Goal: Task Accomplishment & Management: Manage account settings

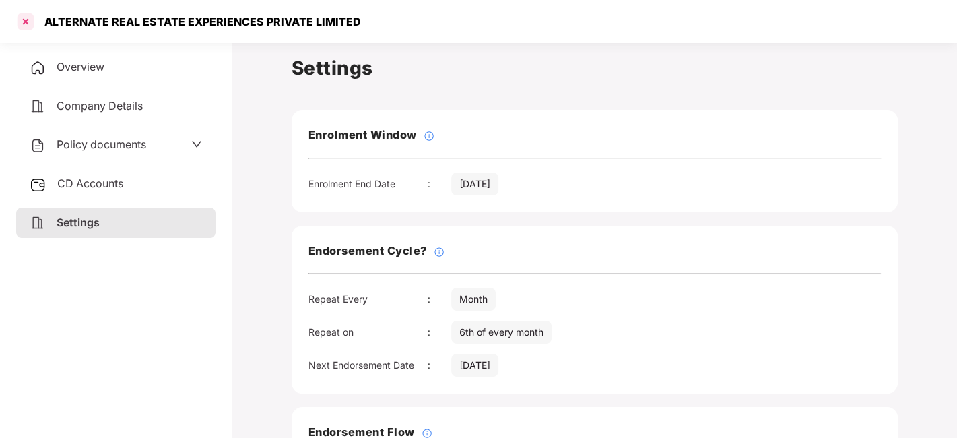
click at [24, 20] on div at bounding box center [26, 22] width 22 height 22
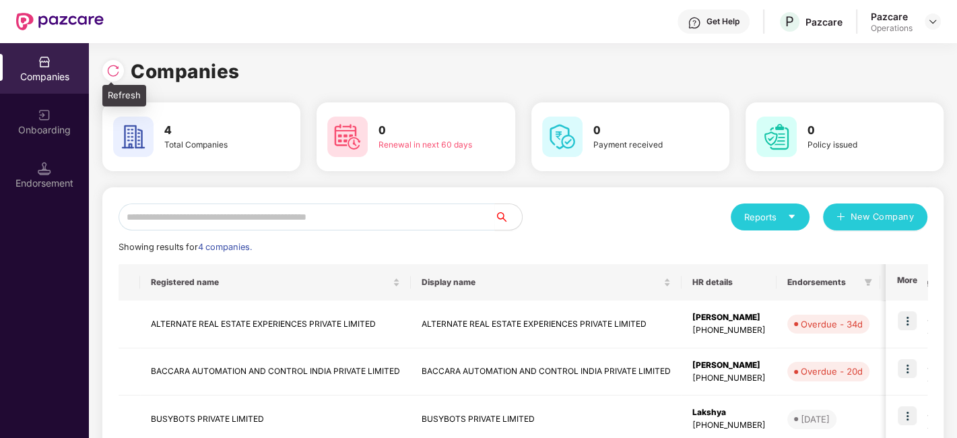
click at [106, 77] on div at bounding box center [113, 71] width 22 height 22
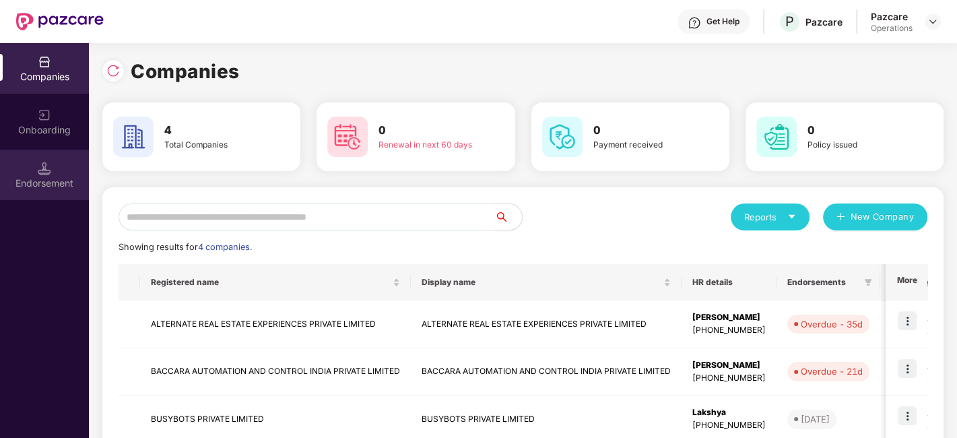
click at [50, 176] on div "Endorsement" at bounding box center [44, 182] width 89 height 13
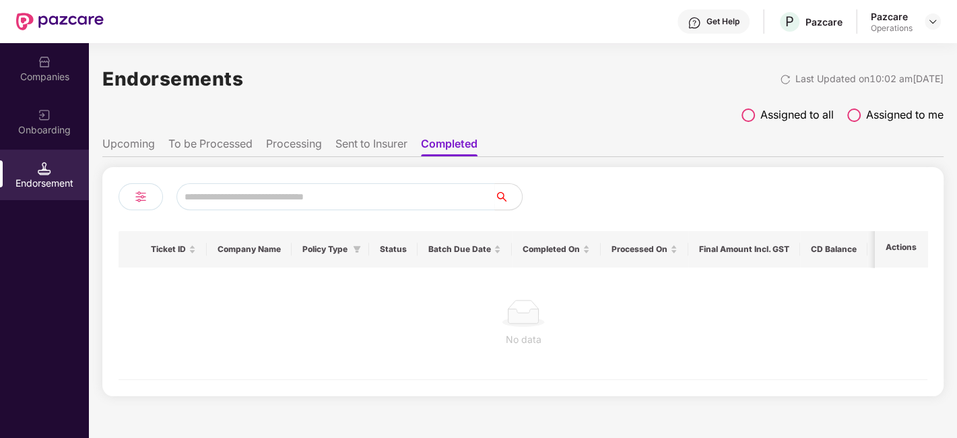
click at [226, 150] on li "To be Processed" at bounding box center [210, 147] width 84 height 20
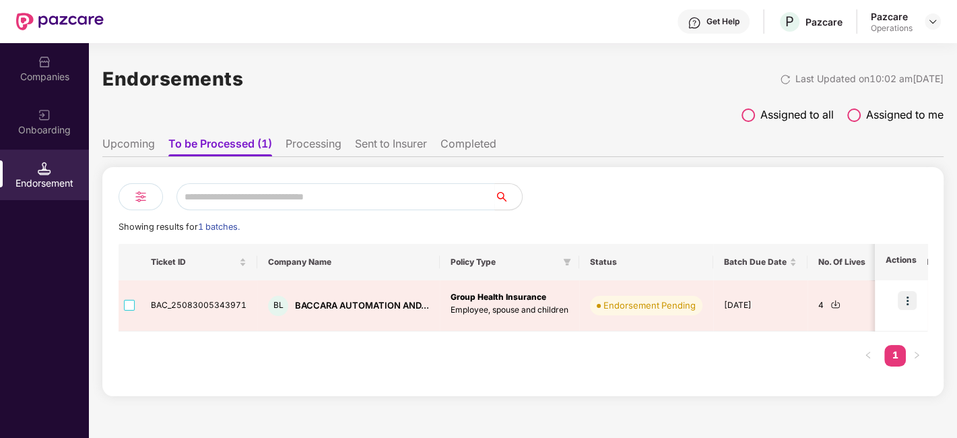
click at [131, 145] on li "Upcoming" at bounding box center [128, 147] width 53 height 20
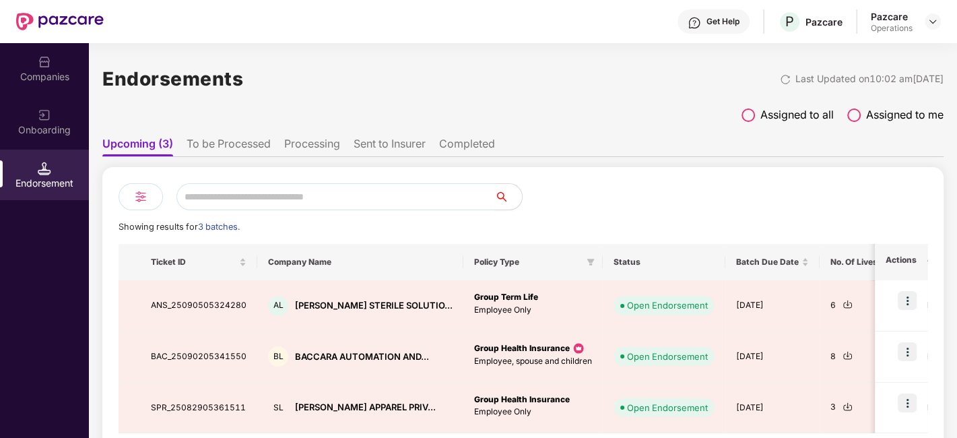
click at [255, 145] on li "To be Processed" at bounding box center [229, 147] width 84 height 20
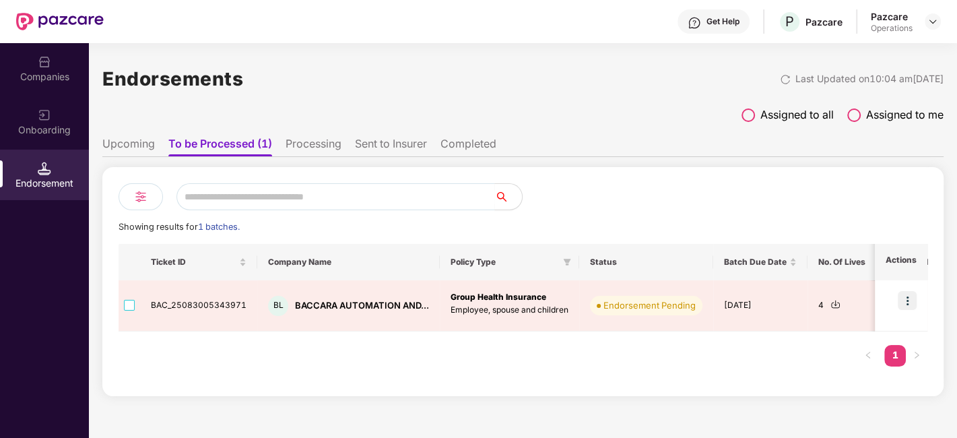
click at [129, 141] on li "Upcoming" at bounding box center [128, 147] width 53 height 20
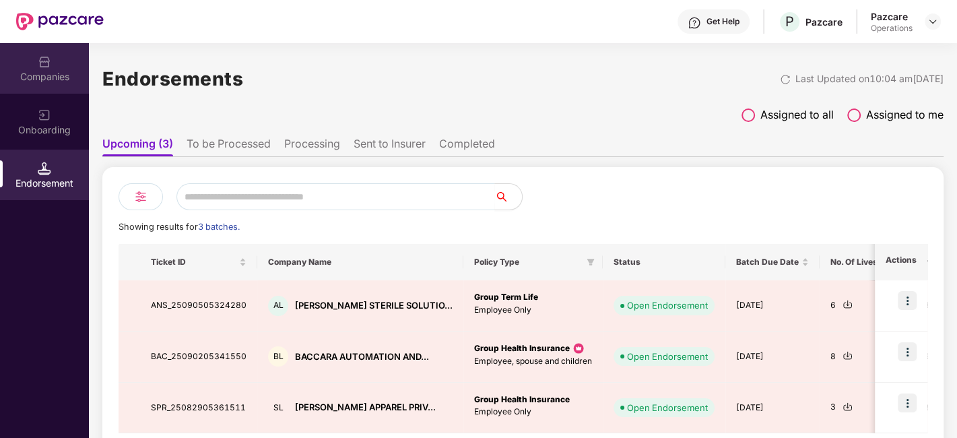
click at [48, 73] on div "Companies" at bounding box center [44, 76] width 89 height 13
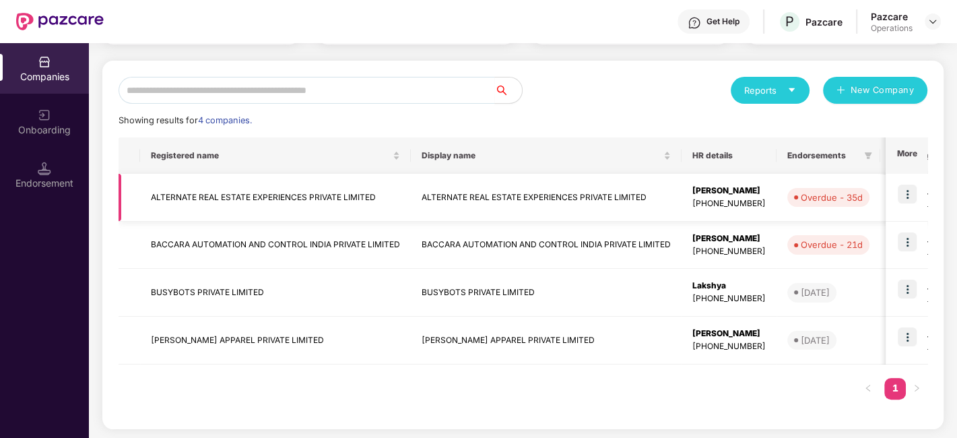
click at [191, 191] on td "ALTERNATE REAL ESTATE EXPERIENCES PRIVATE LIMITED" at bounding box center [275, 198] width 271 height 48
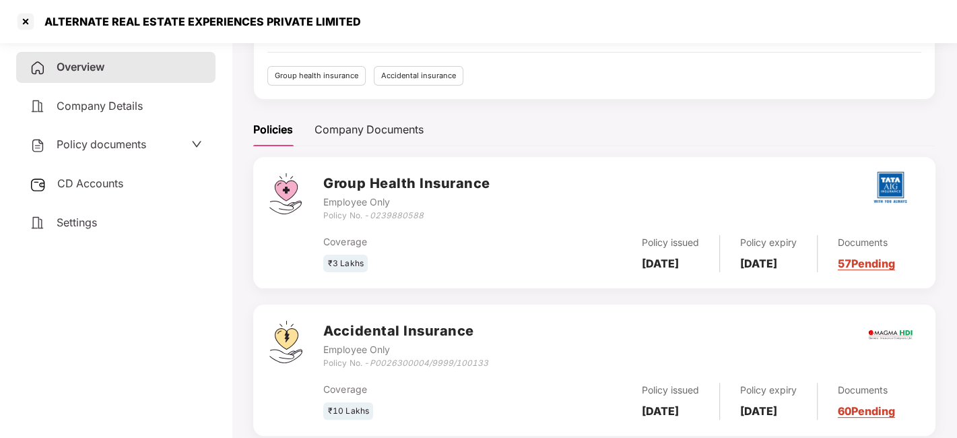
scroll to position [160, 0]
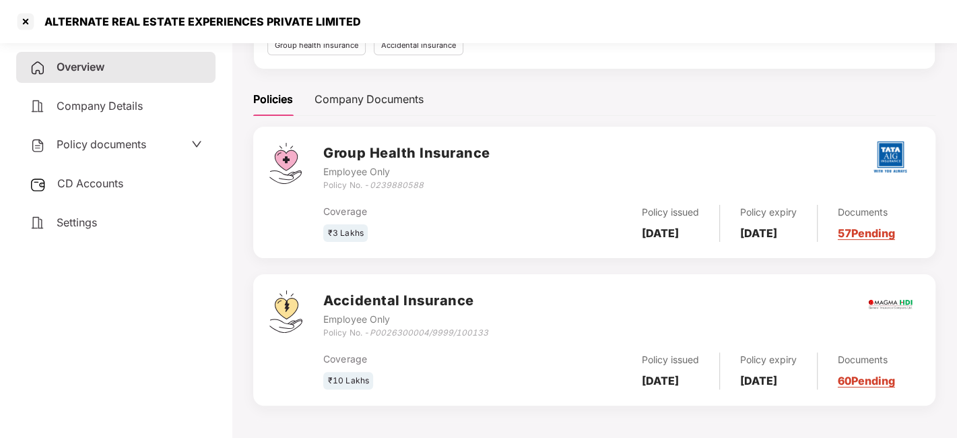
click at [118, 185] on span "CD Accounts" at bounding box center [90, 182] width 66 height 13
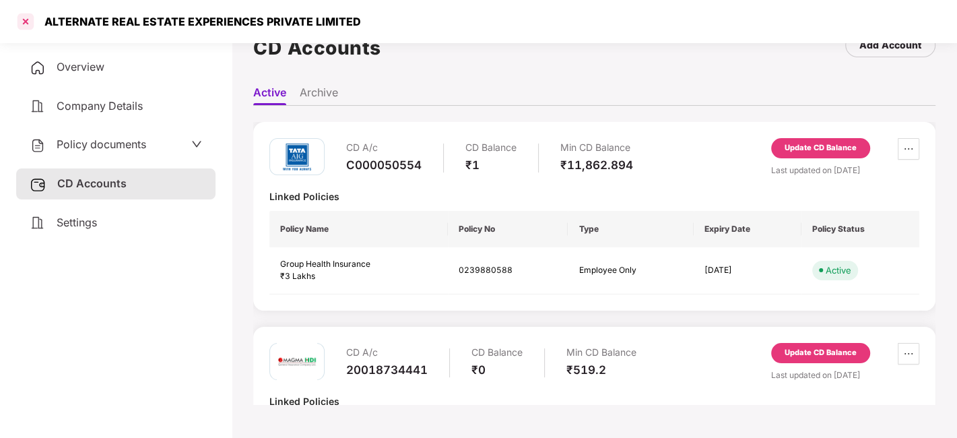
click at [27, 26] on div at bounding box center [26, 22] width 22 height 22
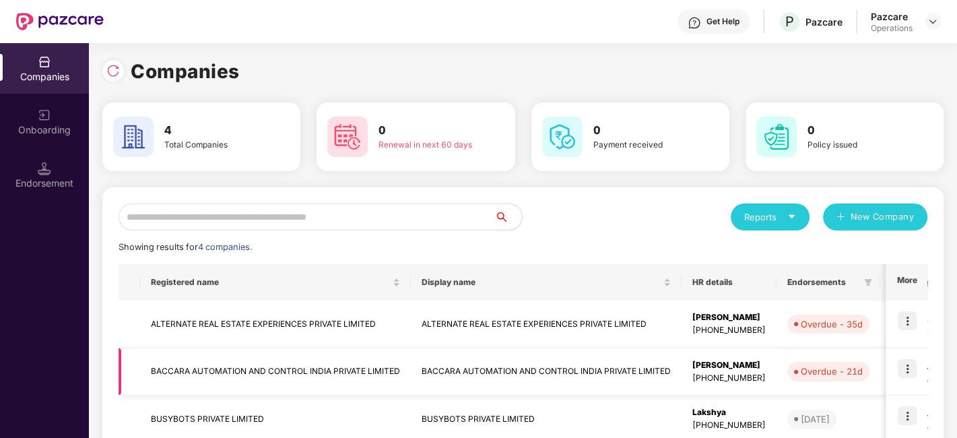
click at [325, 370] on td "BACCARA AUTOMATION AND CONTROL INDIA PRIVATE LIMITED" at bounding box center [275, 372] width 271 height 48
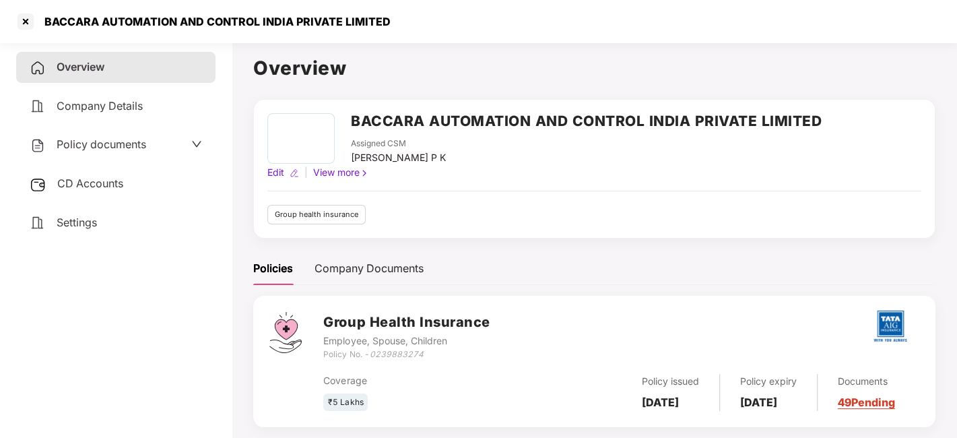
scroll to position [36, 0]
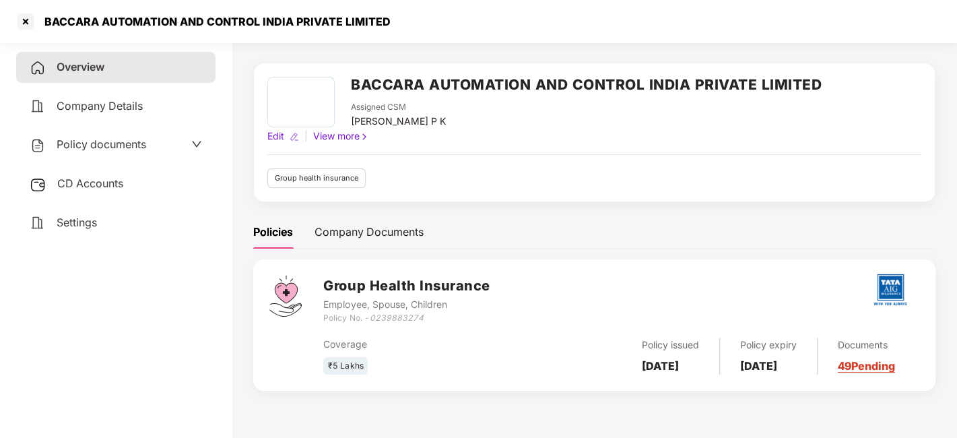
click at [94, 221] on span "Settings" at bounding box center [77, 222] width 40 height 13
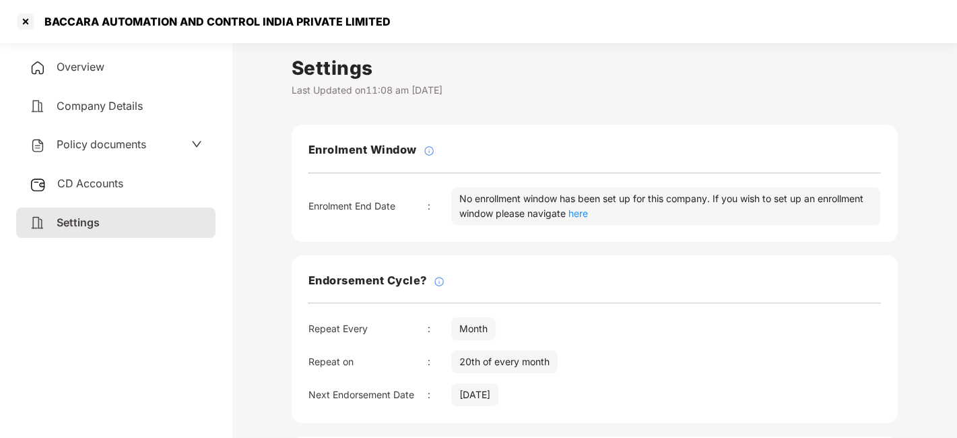
click at [95, 100] on span "Company Details" at bounding box center [100, 105] width 86 height 13
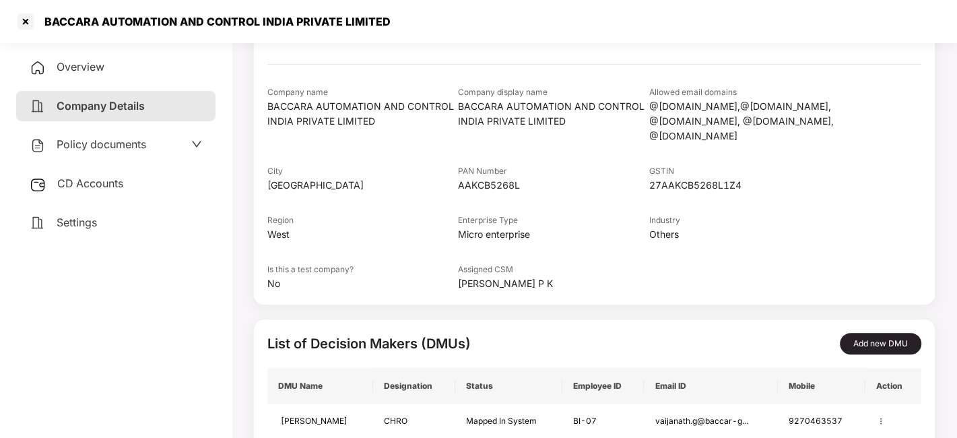
scroll to position [214, 0]
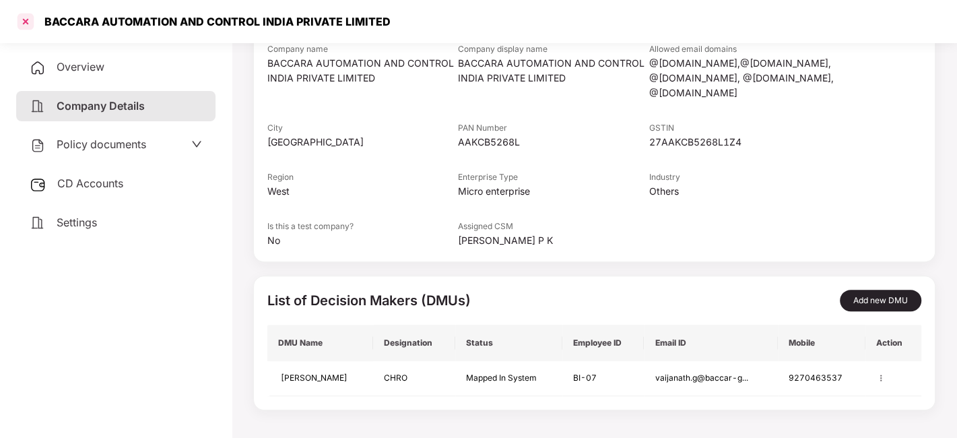
click at [22, 22] on div at bounding box center [26, 22] width 22 height 22
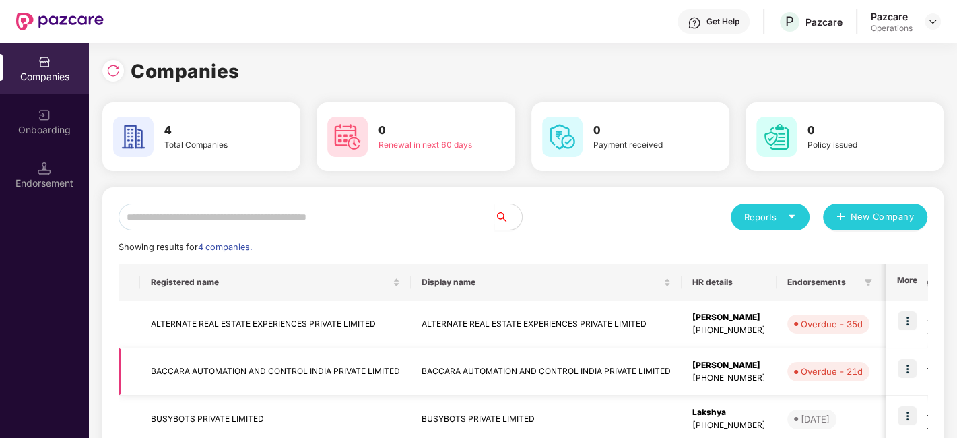
scroll to position [127, 0]
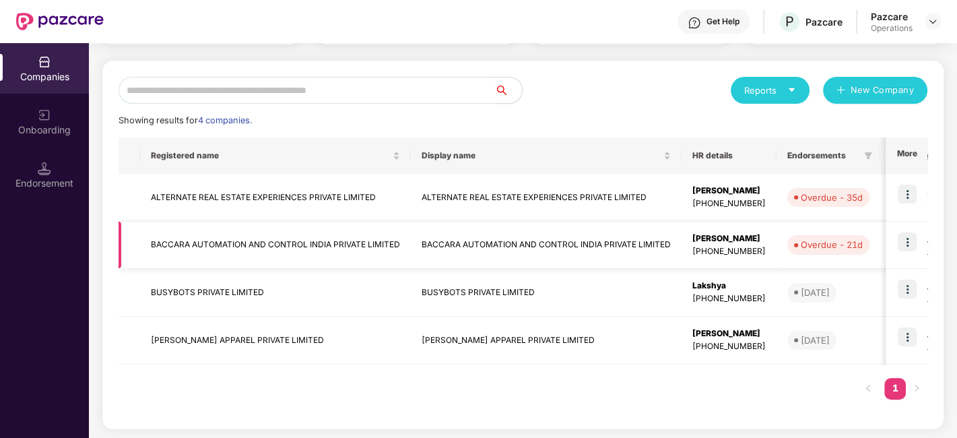
click at [908, 245] on img at bounding box center [907, 241] width 19 height 19
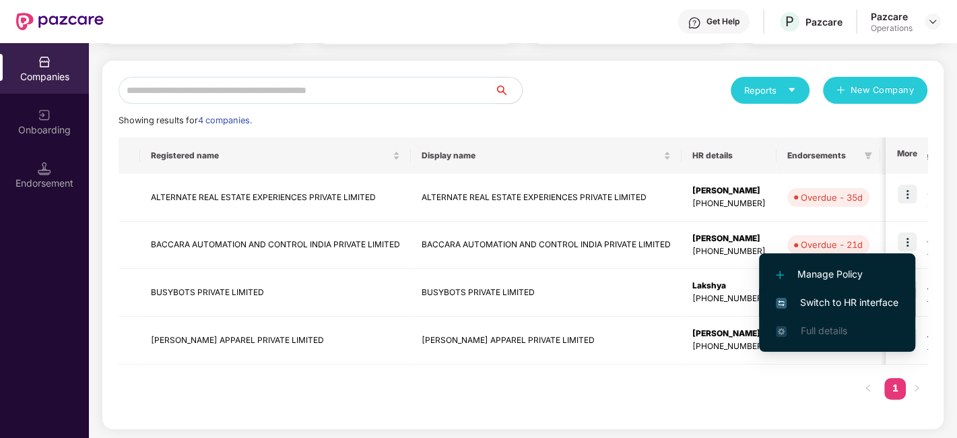
click at [847, 304] on span "Switch to HR interface" at bounding box center [837, 302] width 123 height 15
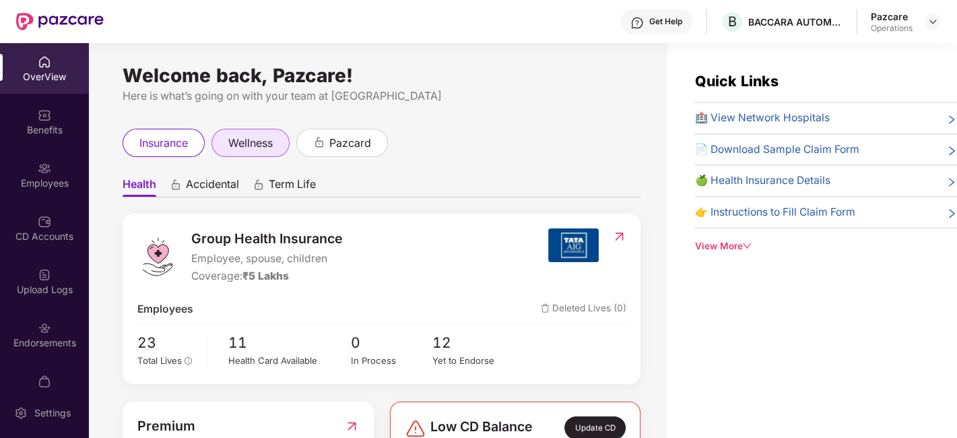
click at [255, 149] on span "wellness" at bounding box center [250, 143] width 44 height 17
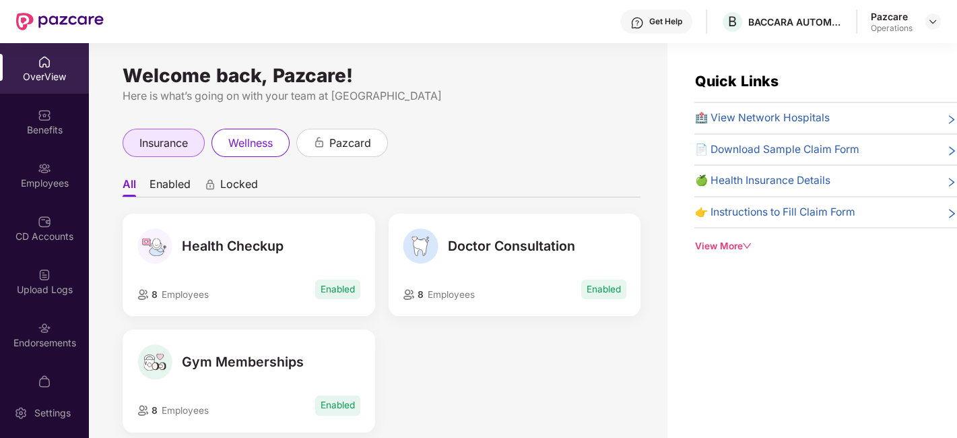
click at [156, 145] on span "insurance" at bounding box center [163, 143] width 48 height 17
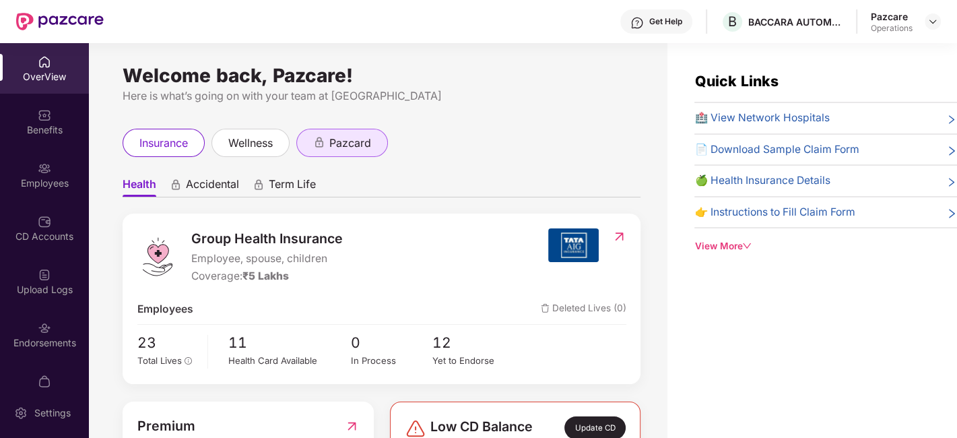
click at [342, 145] on span "pazcard" at bounding box center [350, 143] width 42 height 17
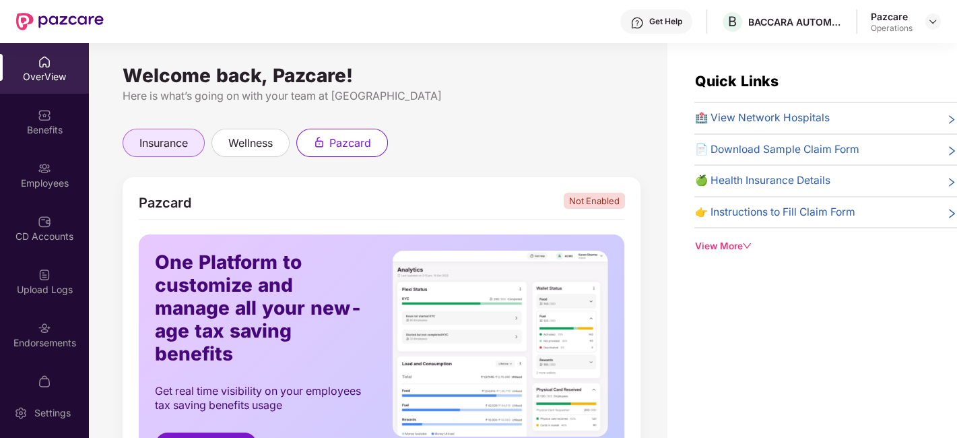
click at [181, 141] on span "insurance" at bounding box center [163, 143] width 48 height 17
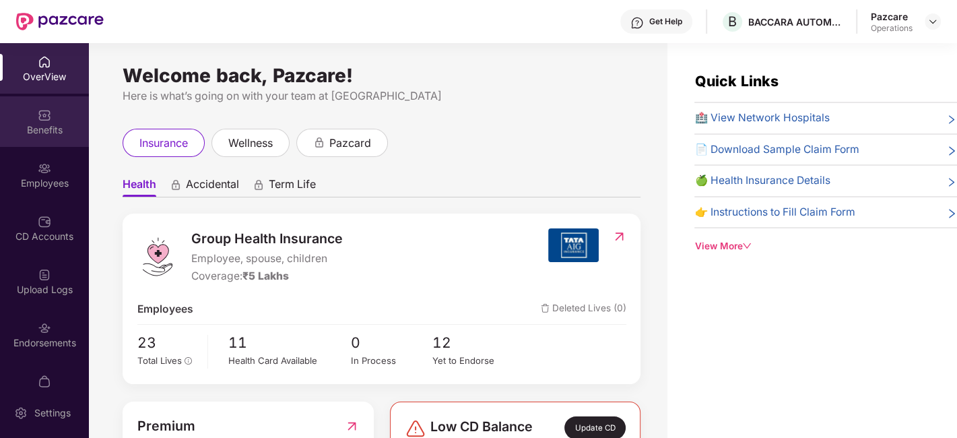
click at [55, 133] on div "Benefits" at bounding box center [44, 129] width 89 height 13
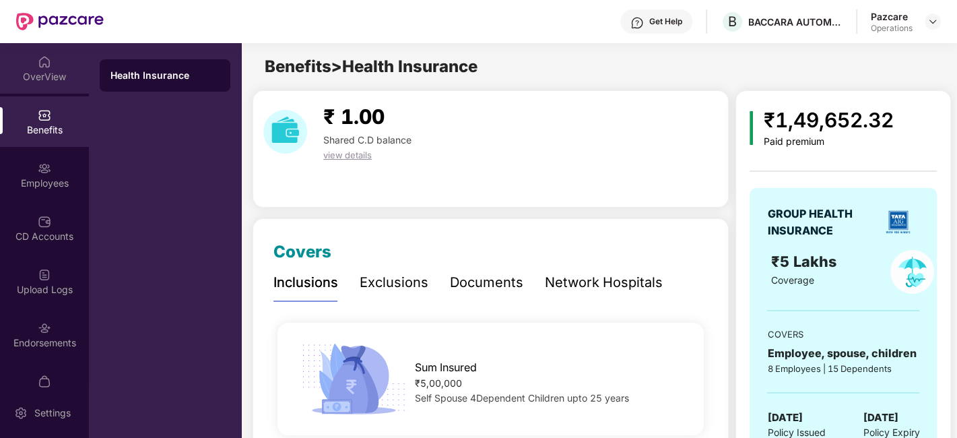
click at [50, 73] on div "OverView" at bounding box center [44, 76] width 89 height 13
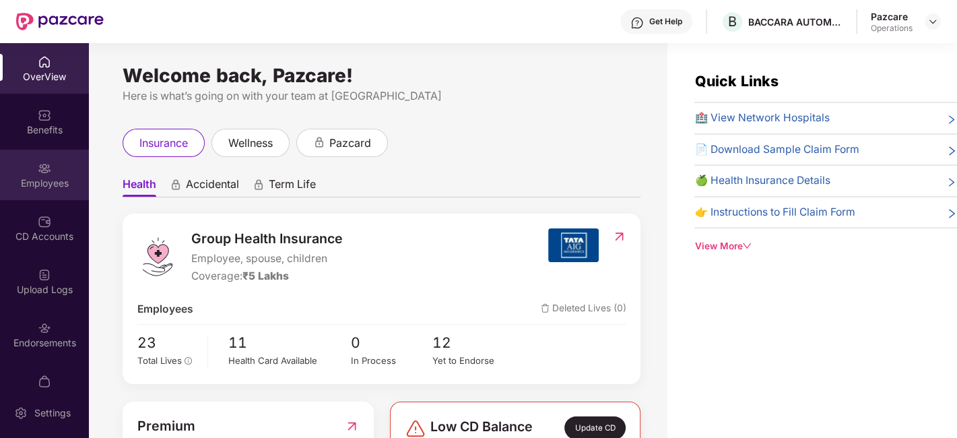
click at [57, 166] on div "Employees" at bounding box center [44, 175] width 89 height 51
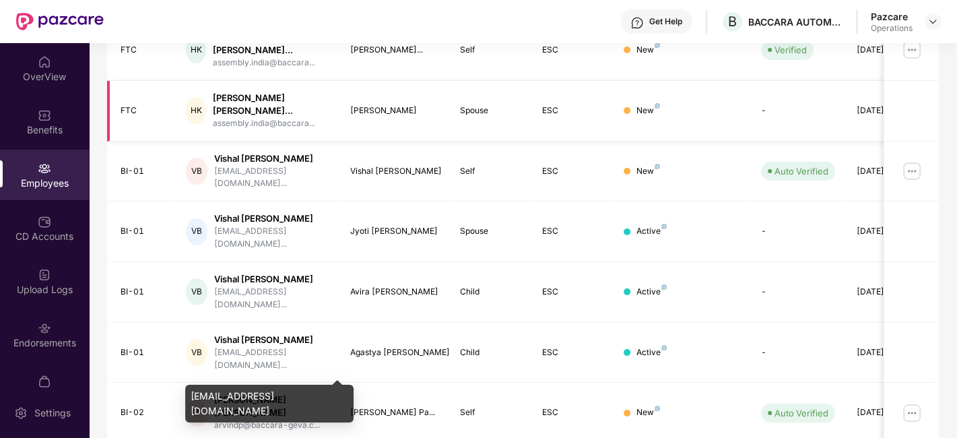
scroll to position [410, 0]
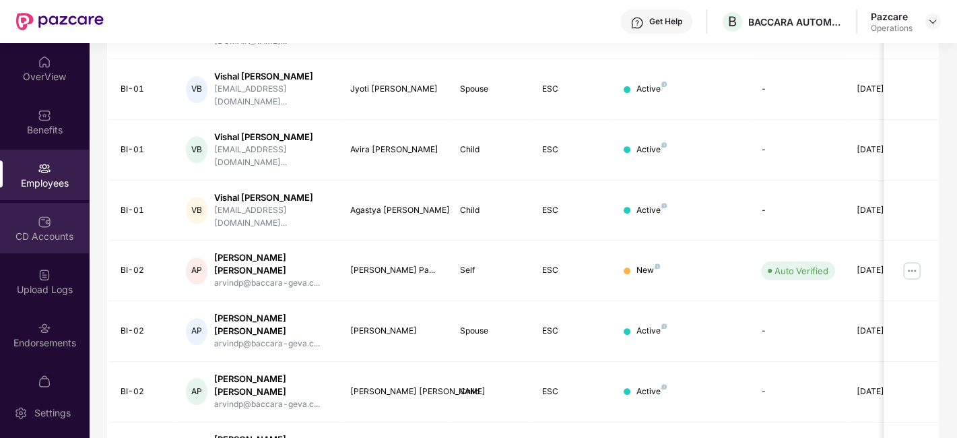
click at [43, 231] on div "CD Accounts" at bounding box center [44, 236] width 89 height 13
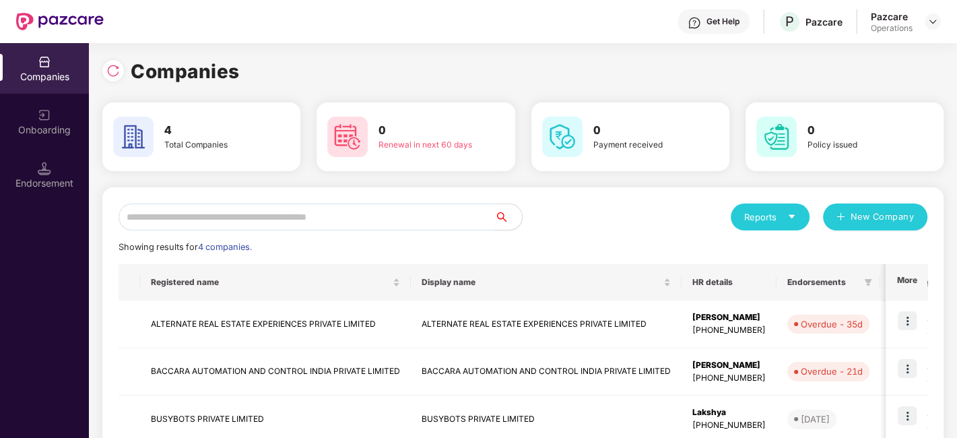
scroll to position [0, 1]
click at [234, 366] on td "BACCARA AUTOMATION AND CONTROL INDIA PRIVATE LIMITED" at bounding box center [275, 372] width 271 height 48
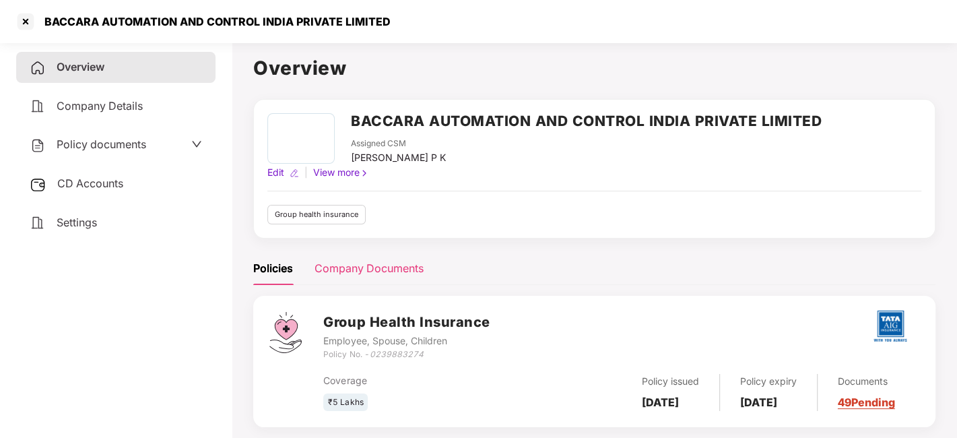
click at [383, 261] on div "Company Documents" at bounding box center [369, 268] width 109 height 17
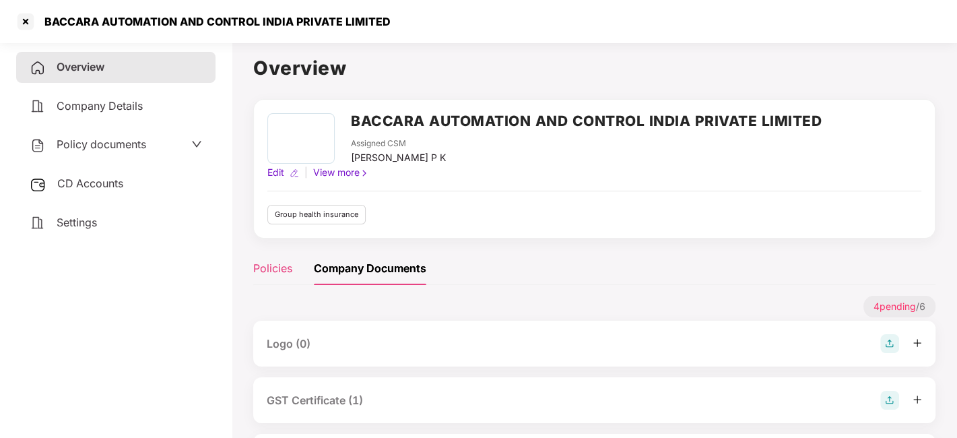
click at [263, 266] on div "Policies" at bounding box center [272, 268] width 39 height 17
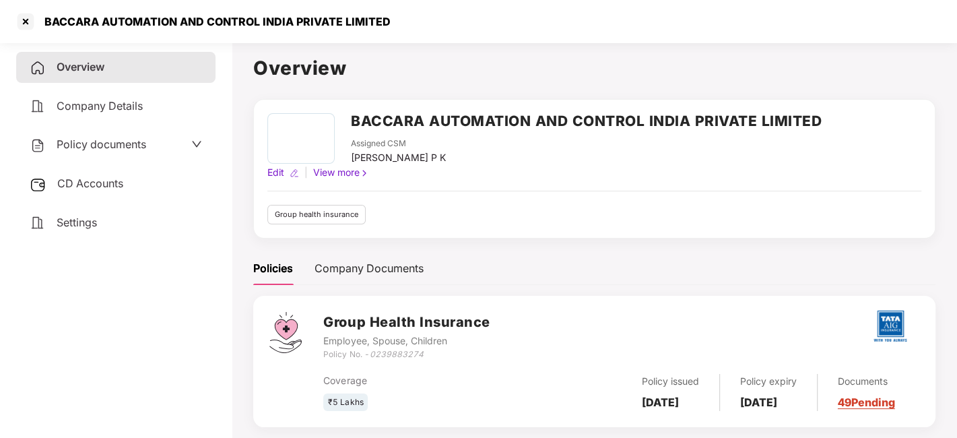
click at [158, 137] on div "Policy documents" at bounding box center [116, 145] width 172 height 18
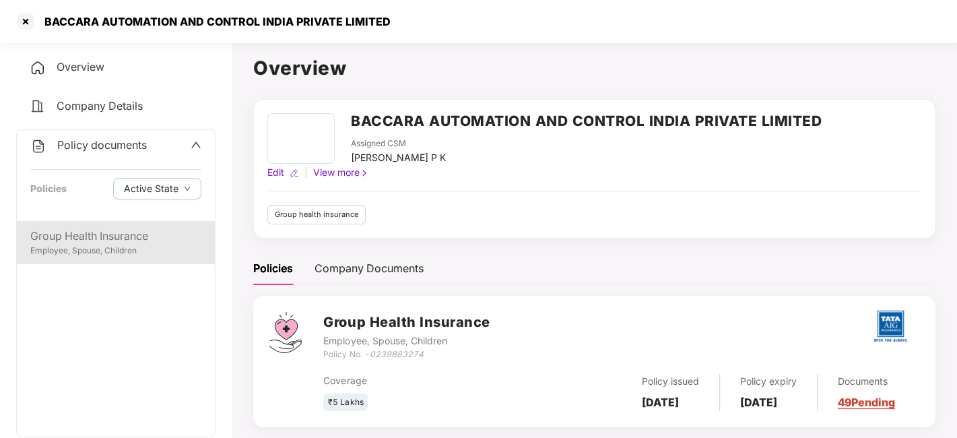
click at [74, 246] on div "Employee, Spouse, Children" at bounding box center [115, 250] width 171 height 13
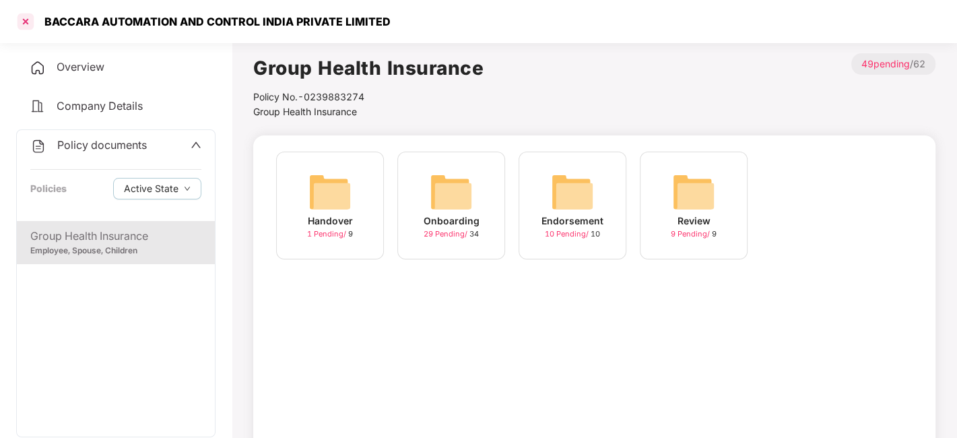
click at [30, 25] on div at bounding box center [26, 22] width 22 height 22
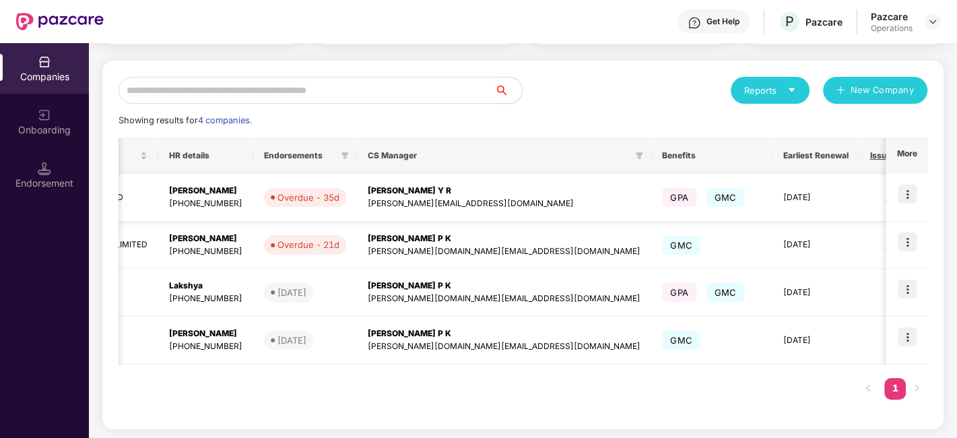
scroll to position [0, 1]
click at [910, 189] on img at bounding box center [907, 194] width 19 height 19
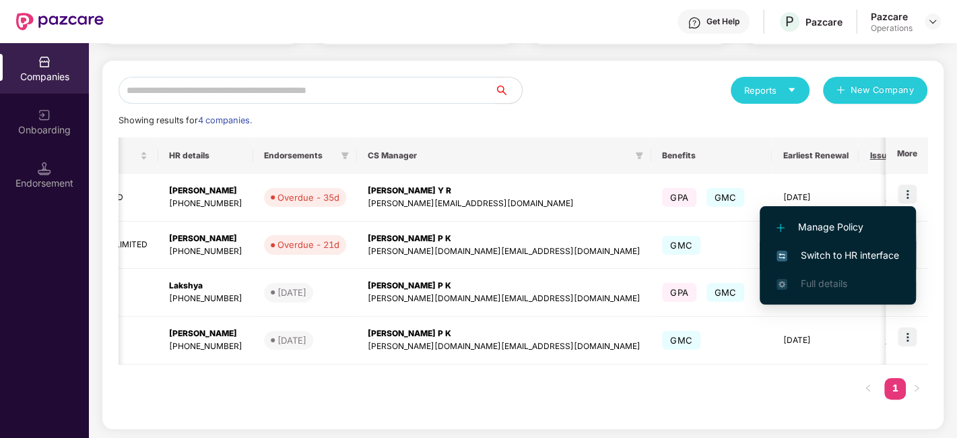
click at [816, 255] on span "Switch to HR interface" at bounding box center [838, 255] width 123 height 15
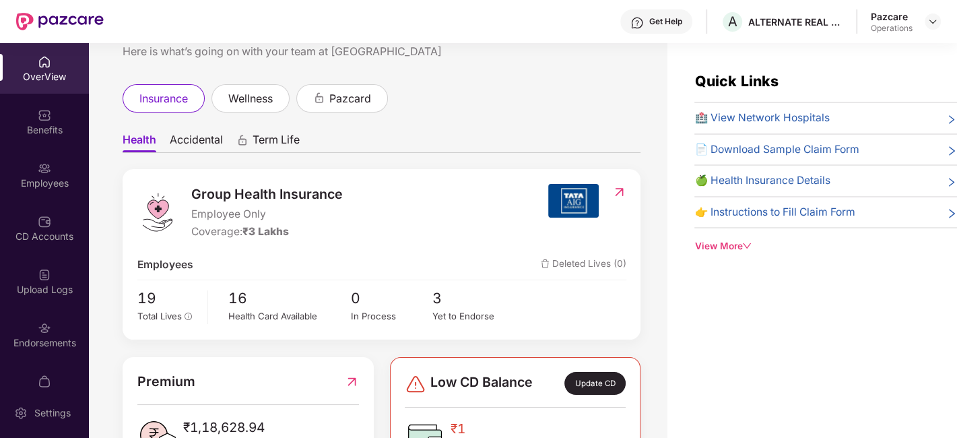
scroll to position [104, 0]
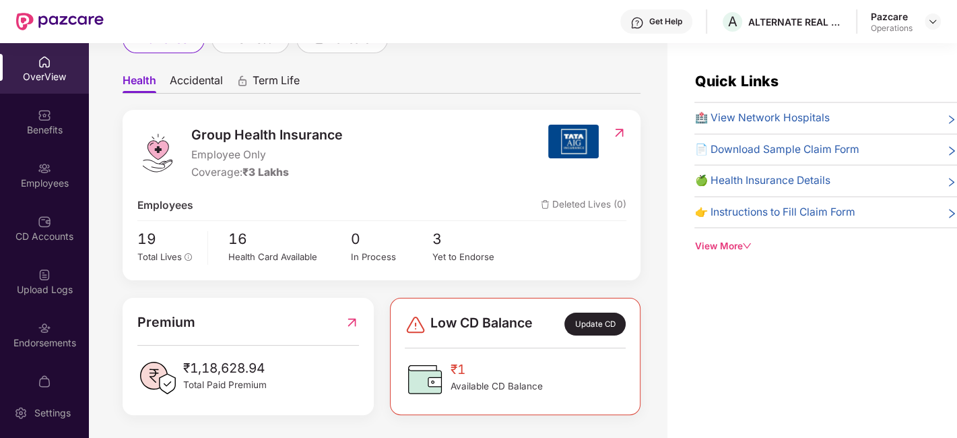
click at [205, 83] on span "Accidental" at bounding box center [196, 83] width 53 height 20
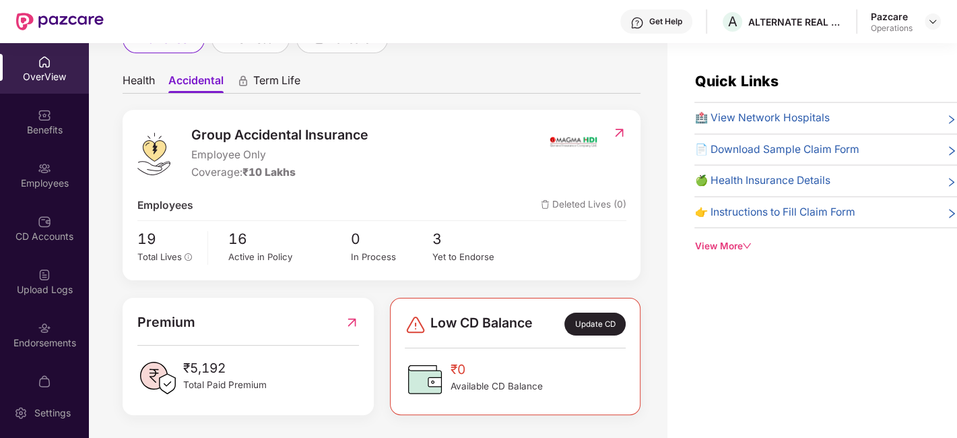
click at [139, 76] on span "Health" at bounding box center [139, 83] width 32 height 20
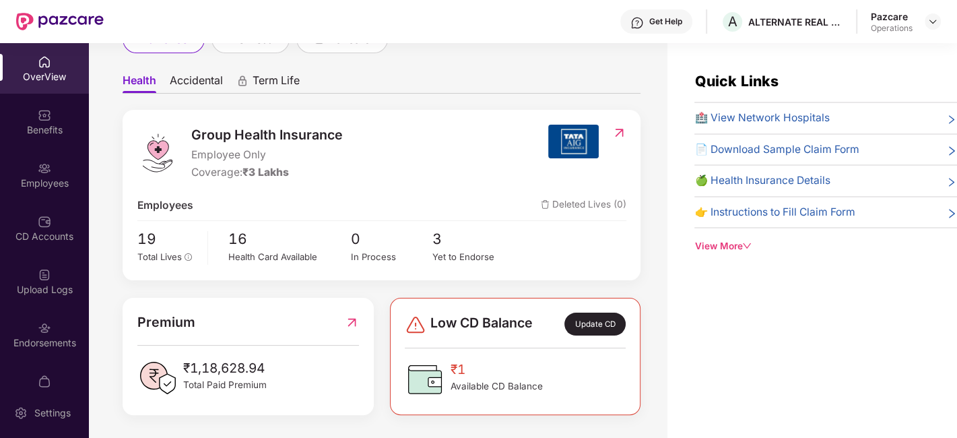
click at [202, 81] on span "Accidental" at bounding box center [196, 83] width 53 height 20
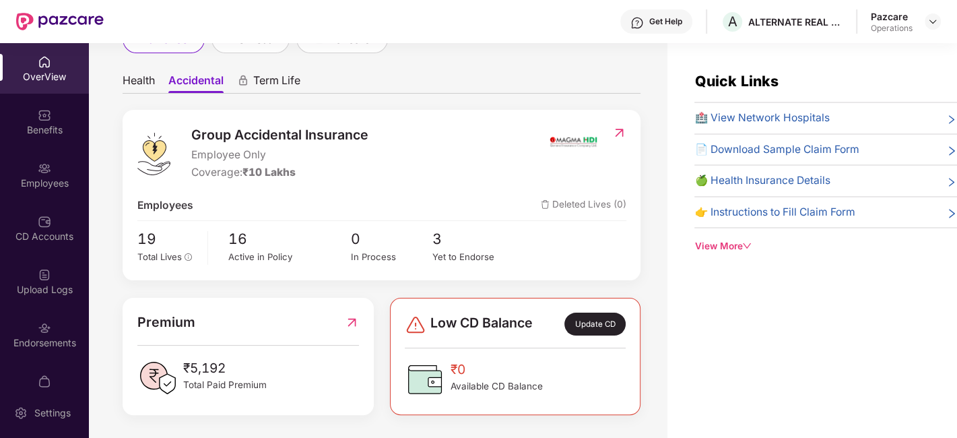
click at [145, 81] on span "Health" at bounding box center [139, 83] width 32 height 20
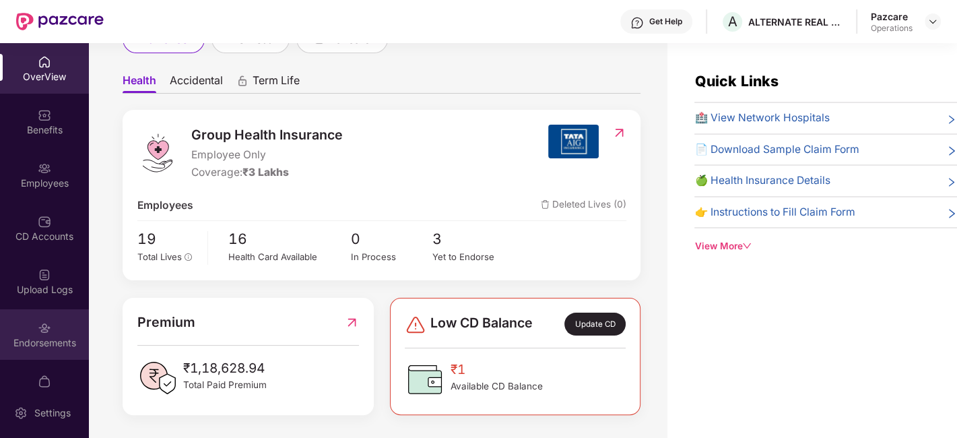
click at [57, 346] on div "Endorsements" at bounding box center [44, 342] width 89 height 13
